Goal: Find specific page/section: Find specific page/section

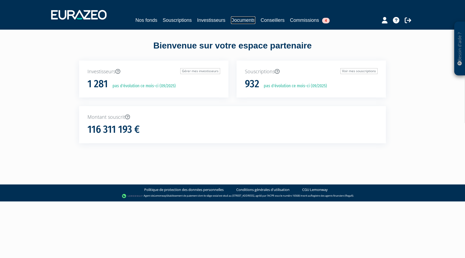
click at [242, 21] on link "Documents" at bounding box center [243, 20] width 24 height 8
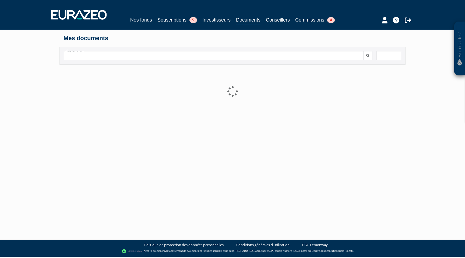
click at [160, 54] on input "Recherche" at bounding box center [214, 55] width 300 height 9
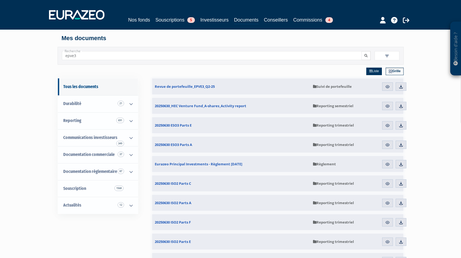
type input "epve3"
click at [363, 57] on button "submit" at bounding box center [365, 55] width 9 height 9
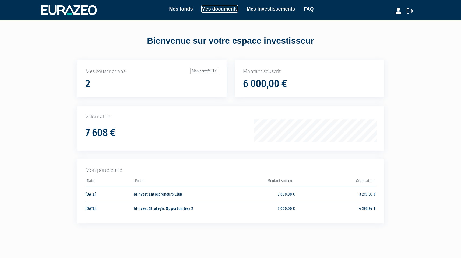
click at [207, 12] on link "Mes documents" at bounding box center [219, 9] width 37 height 8
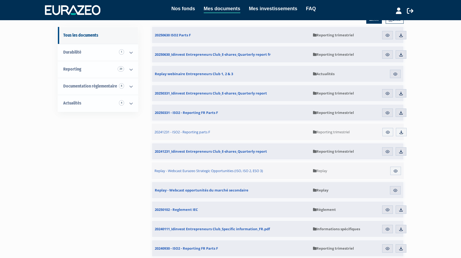
scroll to position [43, 0]
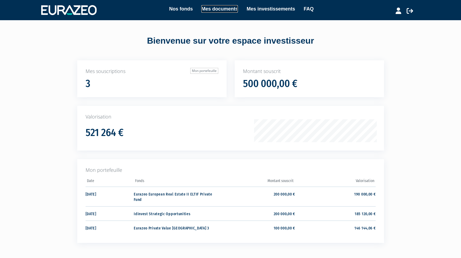
click at [212, 11] on link "Mes documents" at bounding box center [219, 9] width 37 height 8
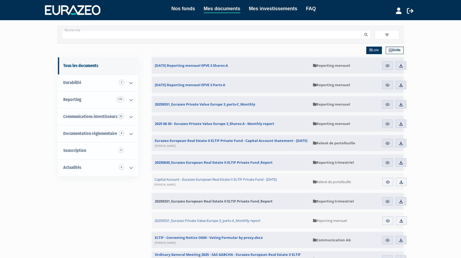
scroll to position [12, 0]
